Goal: Task Accomplishment & Management: Use online tool/utility

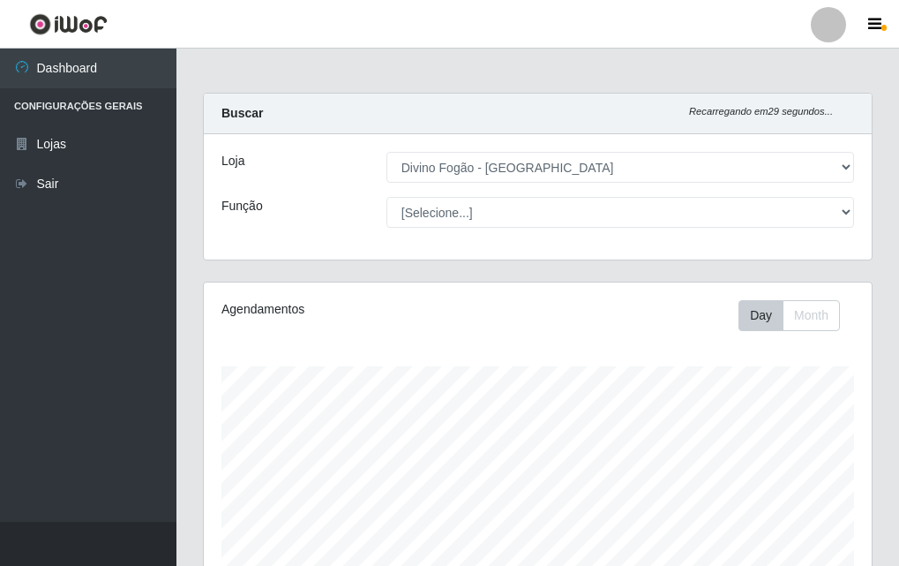
select select "499"
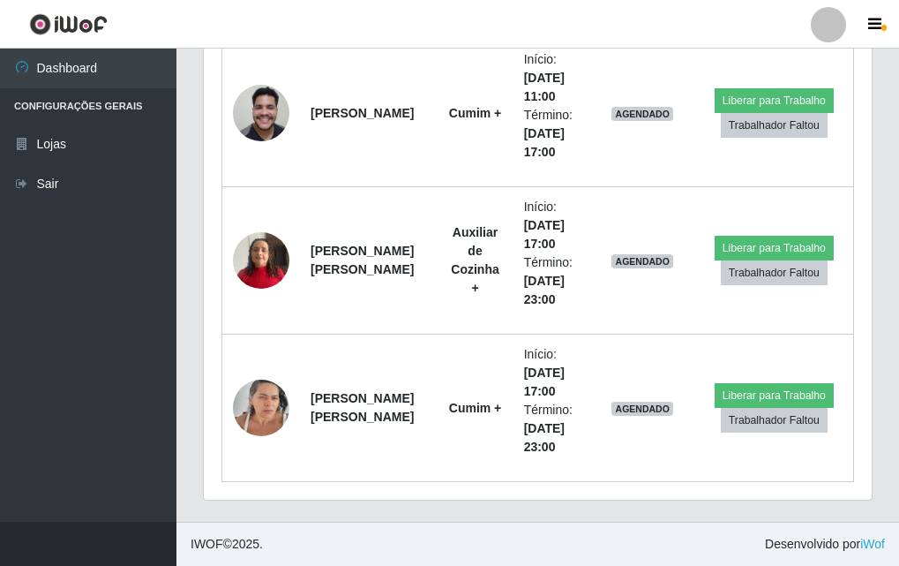
scroll to position [366, 668]
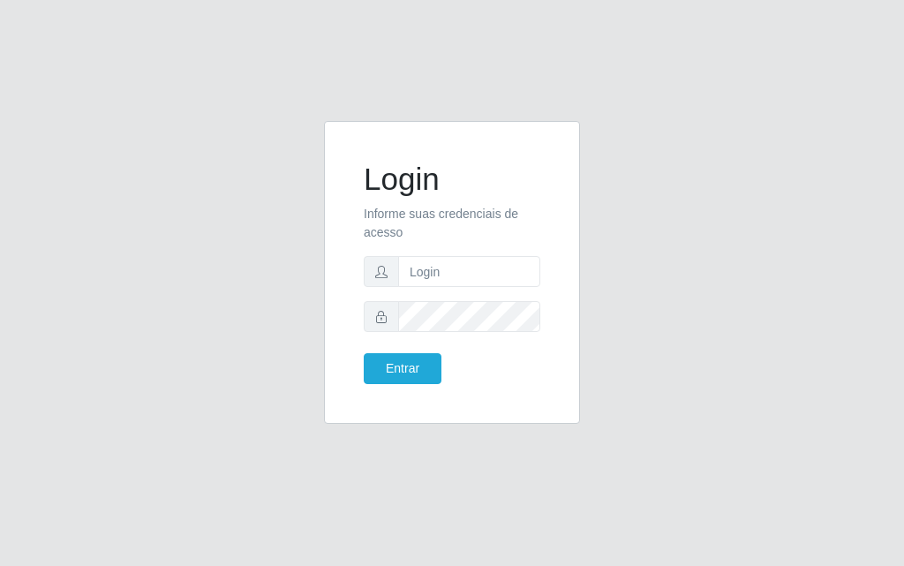
click at [402, 255] on form "Login Informe suas credenciais de acesso Entrar" at bounding box center [452, 272] width 177 height 223
click at [425, 297] on form "Login Informe suas credenciais de acesso Entrar" at bounding box center [452, 272] width 177 height 223
drag, startPoint x: 38, startPoint y: 15, endPoint x: 301, endPoint y: 51, distance: 265.5
click at [301, 51] on div "Login Informe suas credenciais de acesso Entrar" at bounding box center [452, 283] width 904 height 566
drag, startPoint x: 302, startPoint y: 0, endPoint x: 62, endPoint y: 108, distance: 263.1
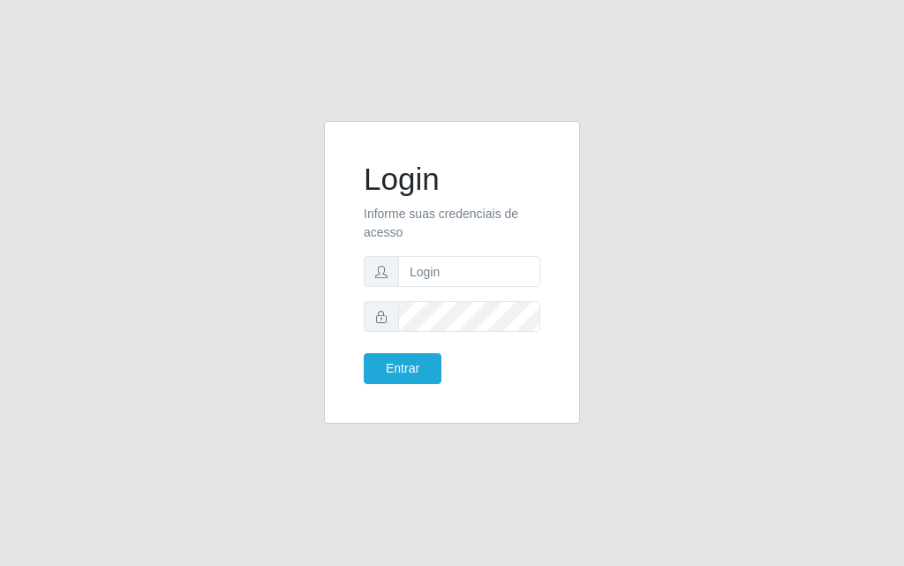
click at [62, 108] on div "Login Informe suas credenciais de acesso Entrar" at bounding box center [452, 283] width 904 height 566
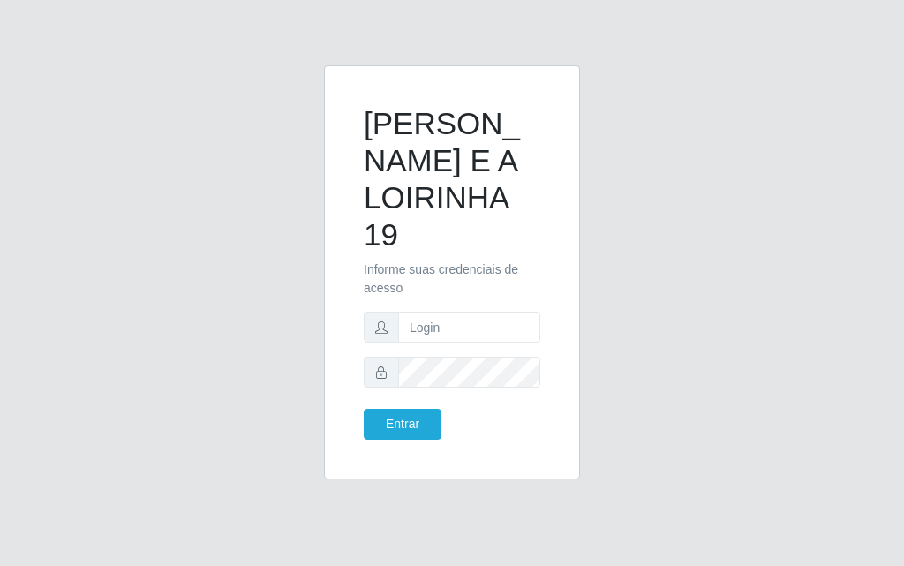
click at [545, 155] on div "[PERSON_NAME] E A LOIRINHA 19 Informe suas credenciais de acesso Entrar" at bounding box center [452, 272] width 212 height 370
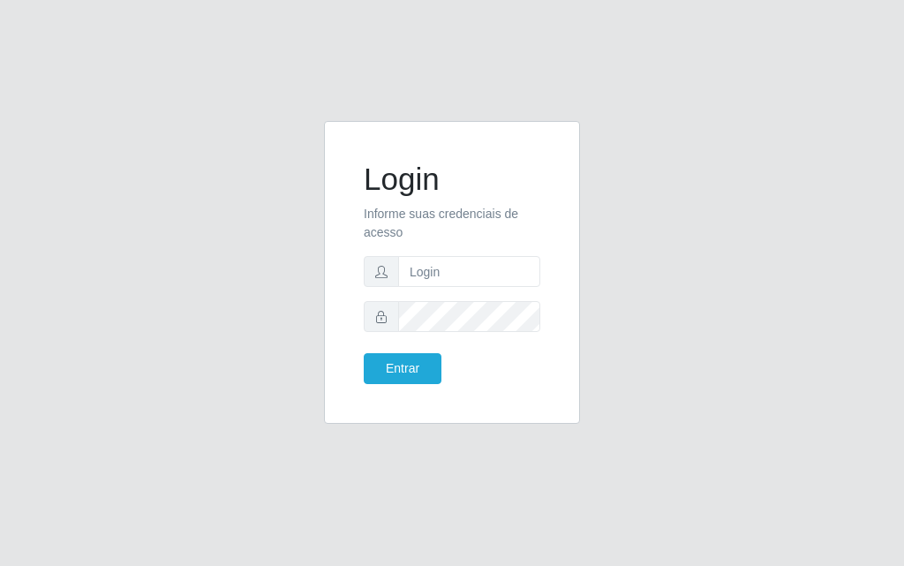
click at [161, 25] on div "Login Informe suas credenciais de acesso Entrar" at bounding box center [452, 283] width 904 height 566
click at [169, 253] on div "Login Informe suas credenciais de acesso Entrar" at bounding box center [451, 283] width 847 height 324
